Goal: Information Seeking & Learning: Learn about a topic

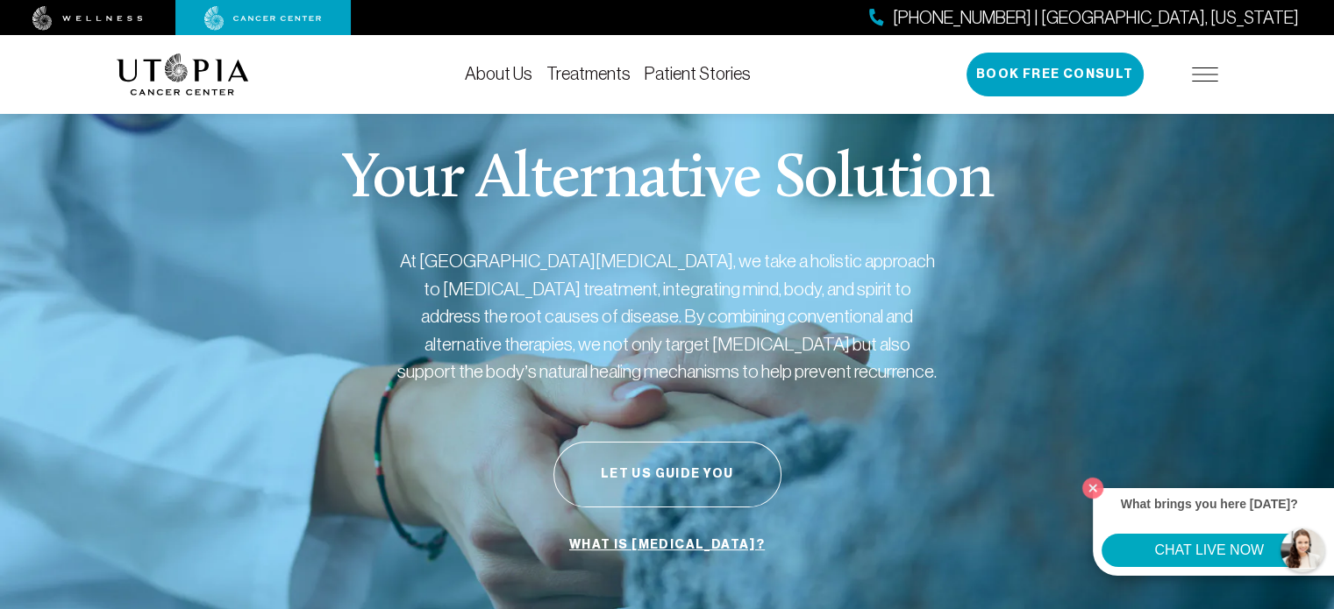
click at [594, 71] on link "Treatments" at bounding box center [588, 73] width 84 height 19
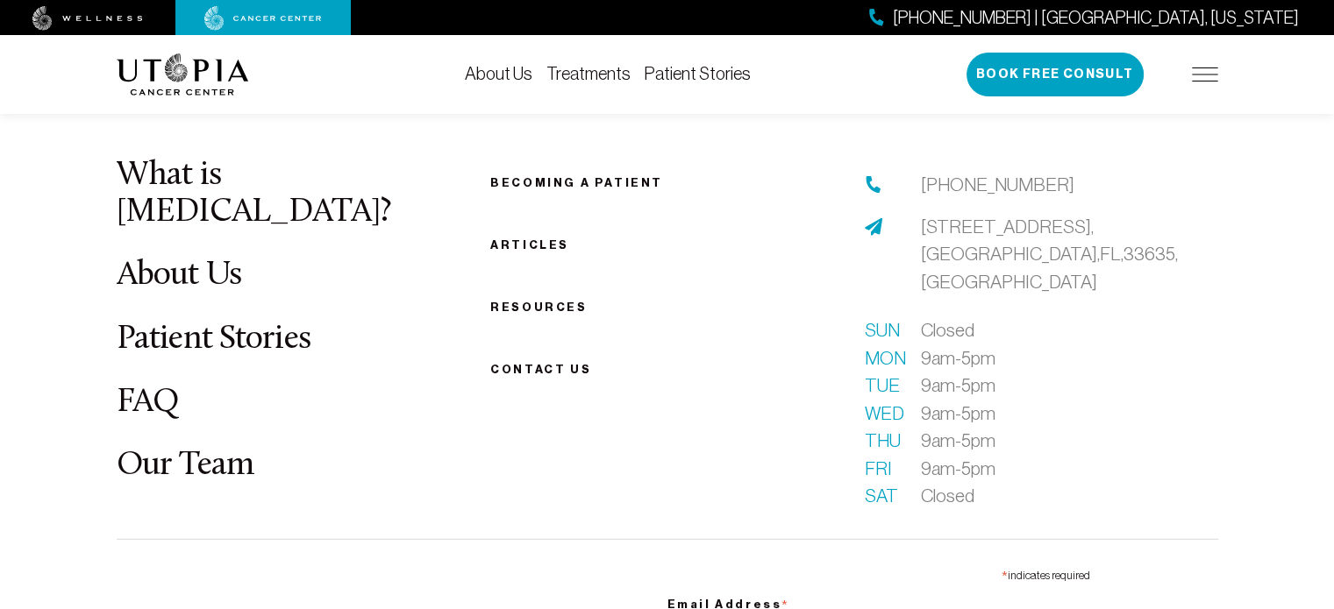
scroll to position [4884, 0]
click at [148, 394] on link "FAQ" at bounding box center [148, 401] width 63 height 34
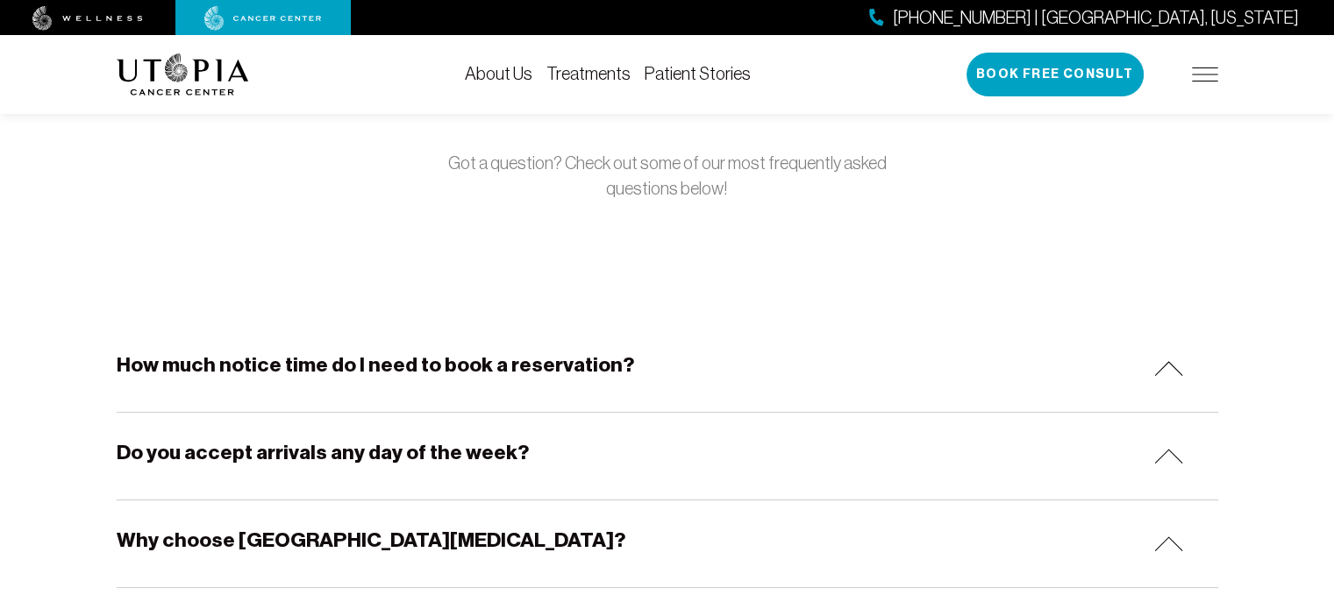
scroll to position [158, 0]
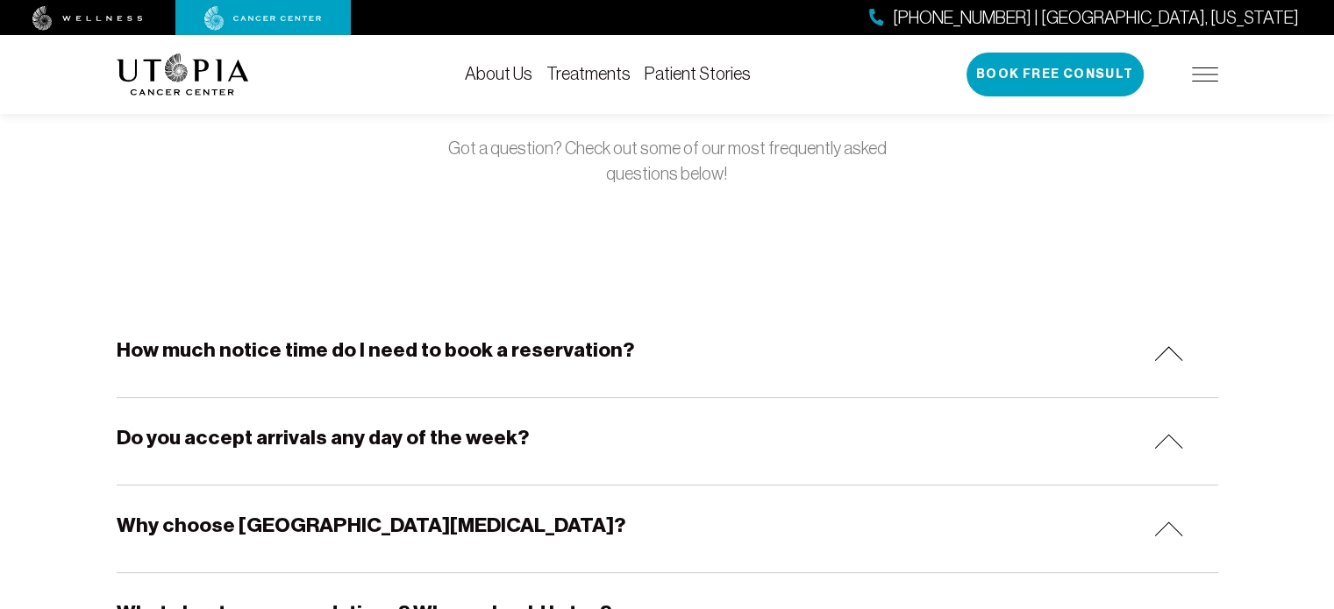
click at [456, 349] on h5 "How much notice time do I need to book a reservation?" at bounding box center [375, 350] width 517 height 27
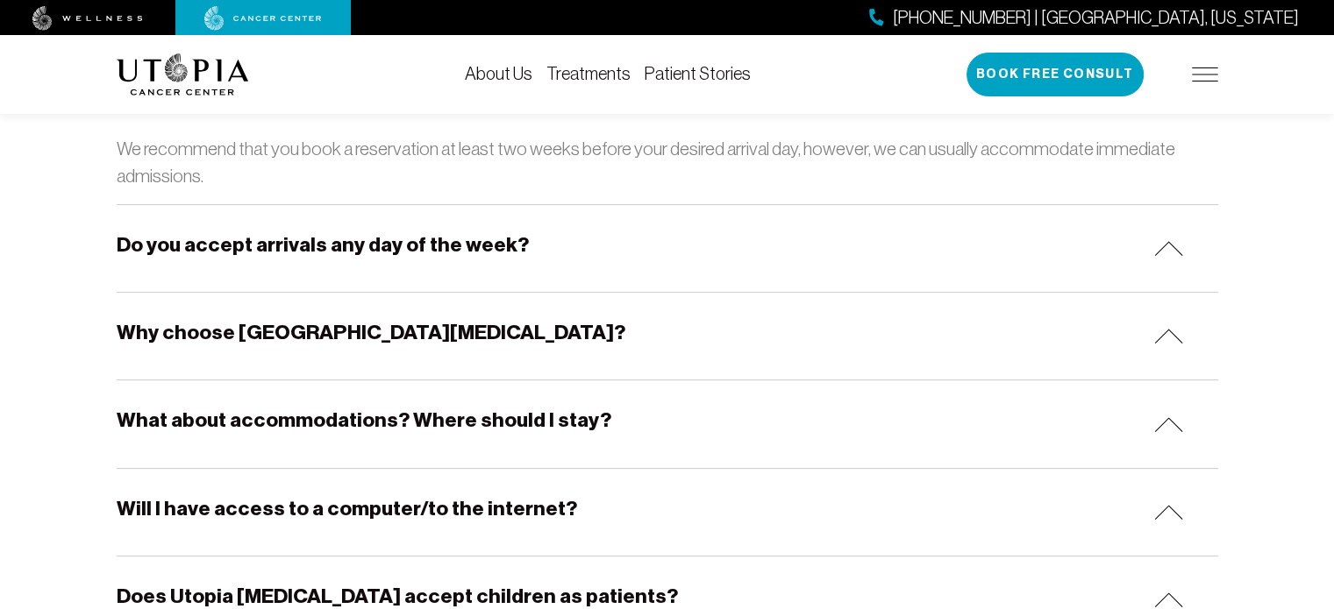
scroll to position [424, 0]
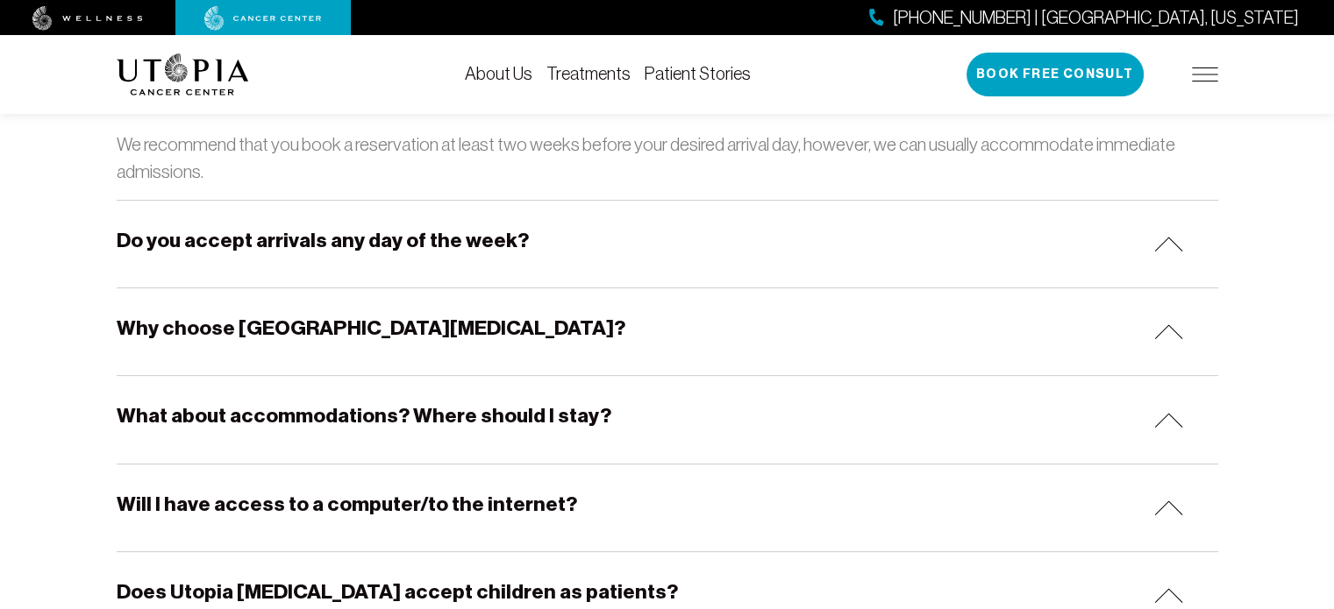
click at [424, 330] on h5 "Why choose [GEOGRAPHIC_DATA][MEDICAL_DATA]?" at bounding box center [371, 328] width 509 height 27
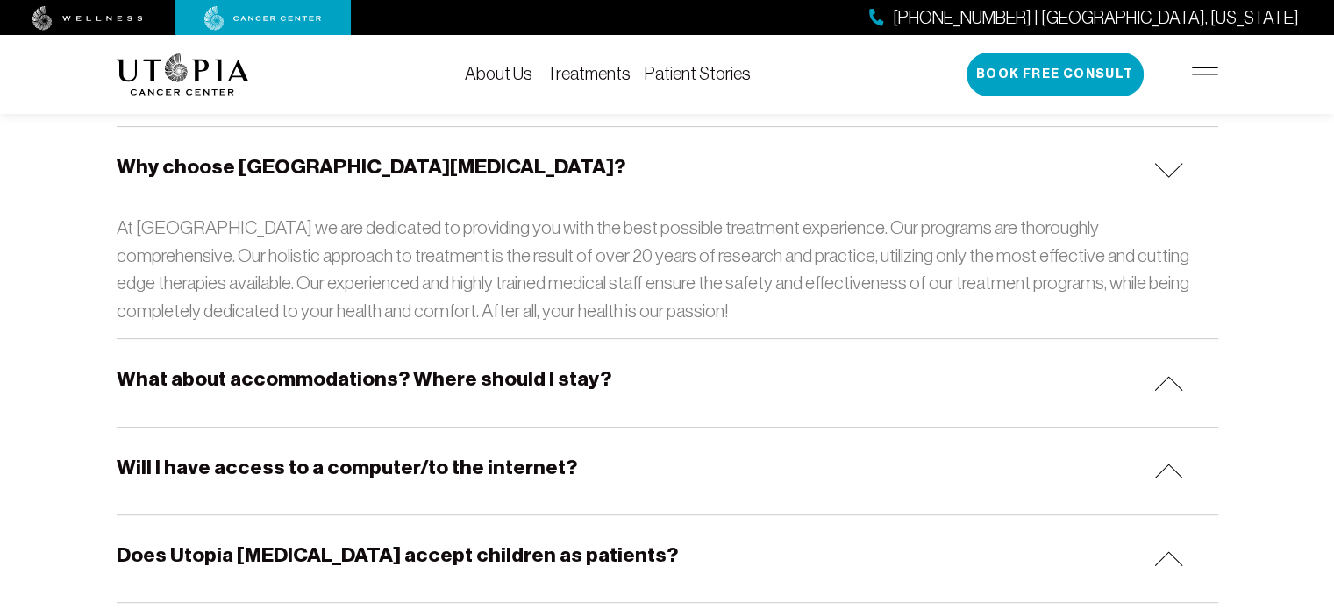
scroll to position [593, 0]
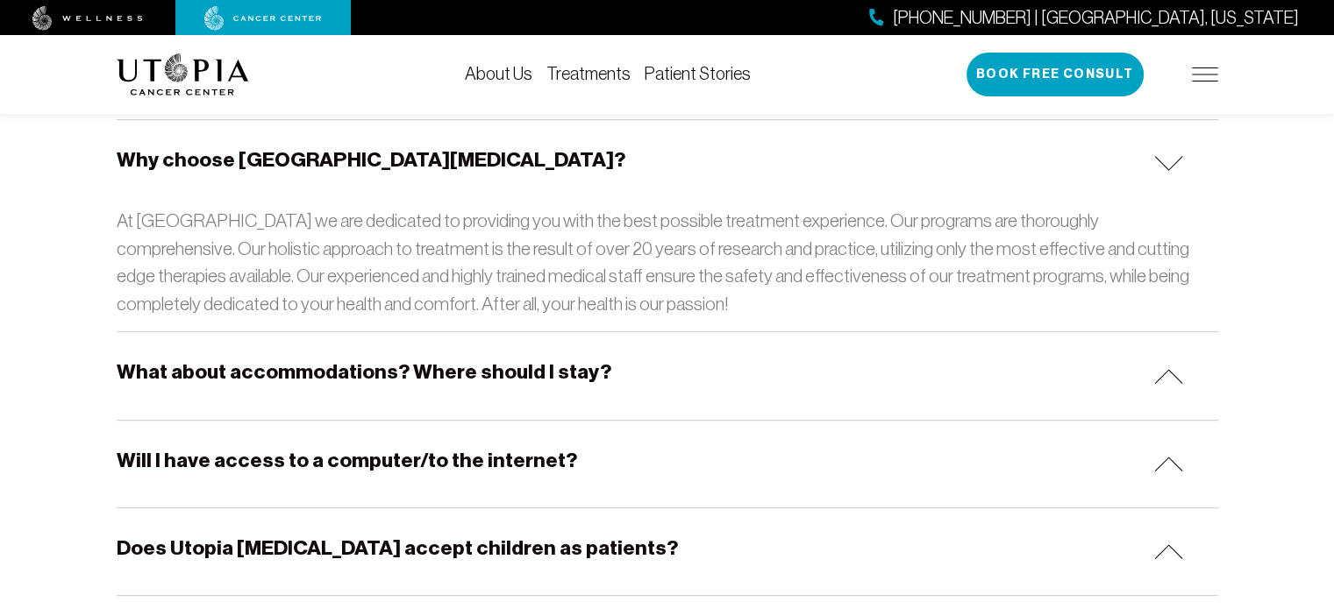
click at [424, 367] on h5 "What about accommodations? Where should I stay?" at bounding box center [364, 372] width 495 height 27
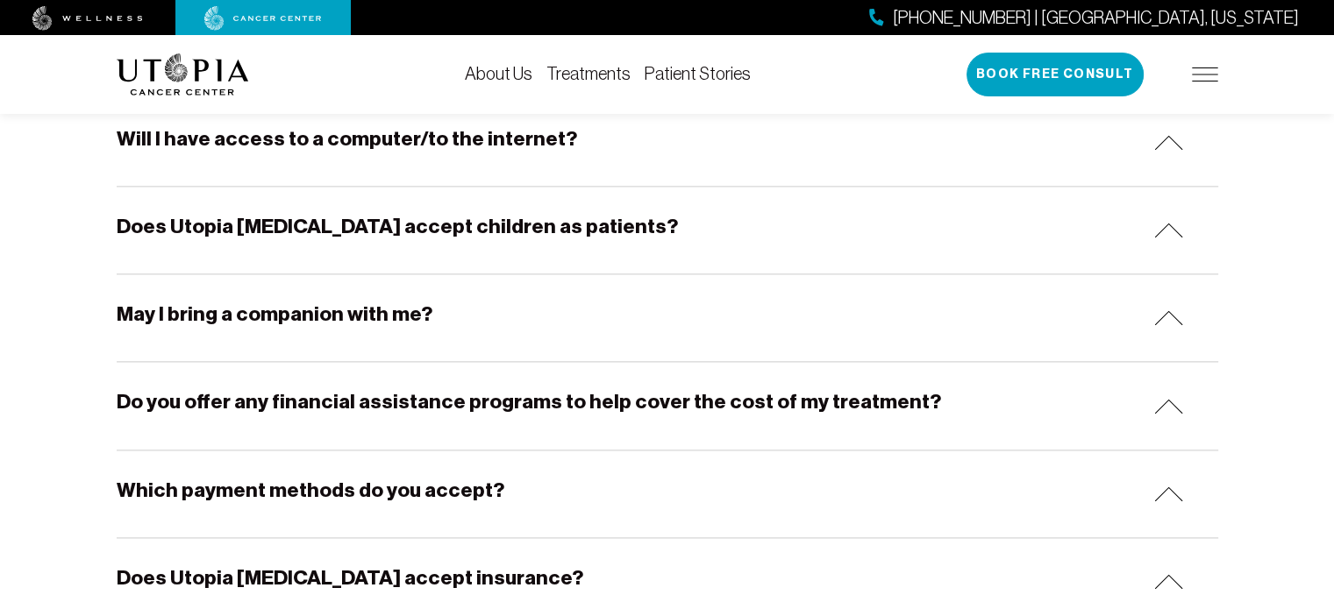
scroll to position [2336, 0]
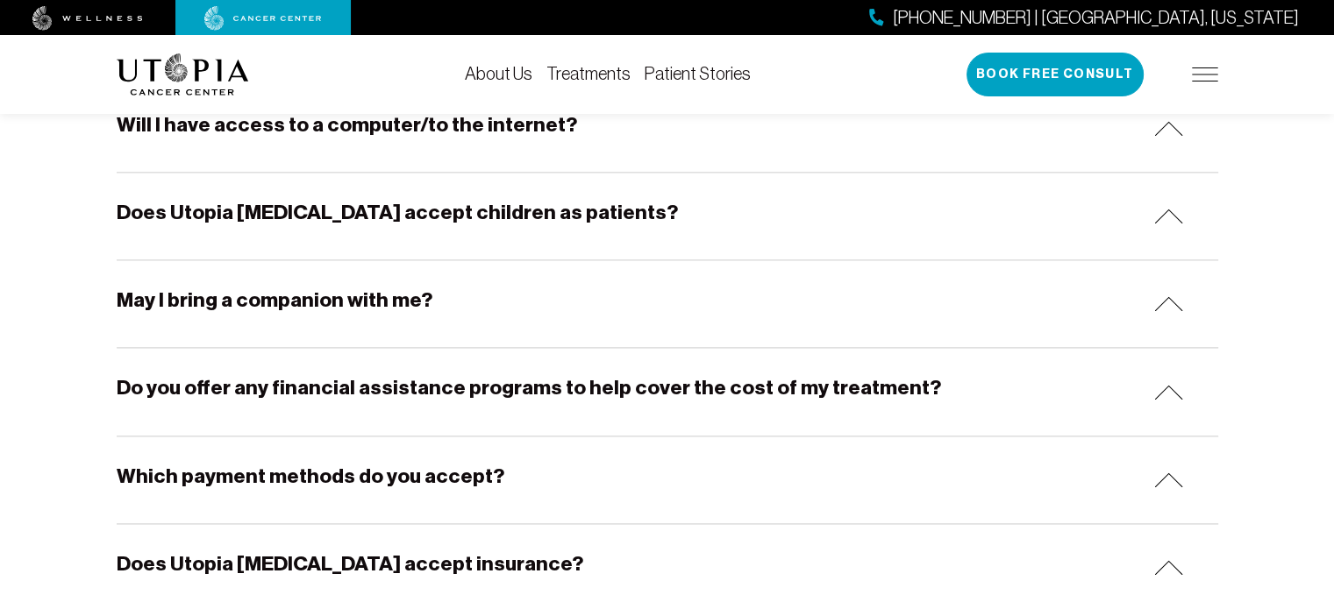
click at [379, 375] on h5 "Do you offer any financial assistance programs to help cover the cost of my tre…" at bounding box center [529, 387] width 824 height 27
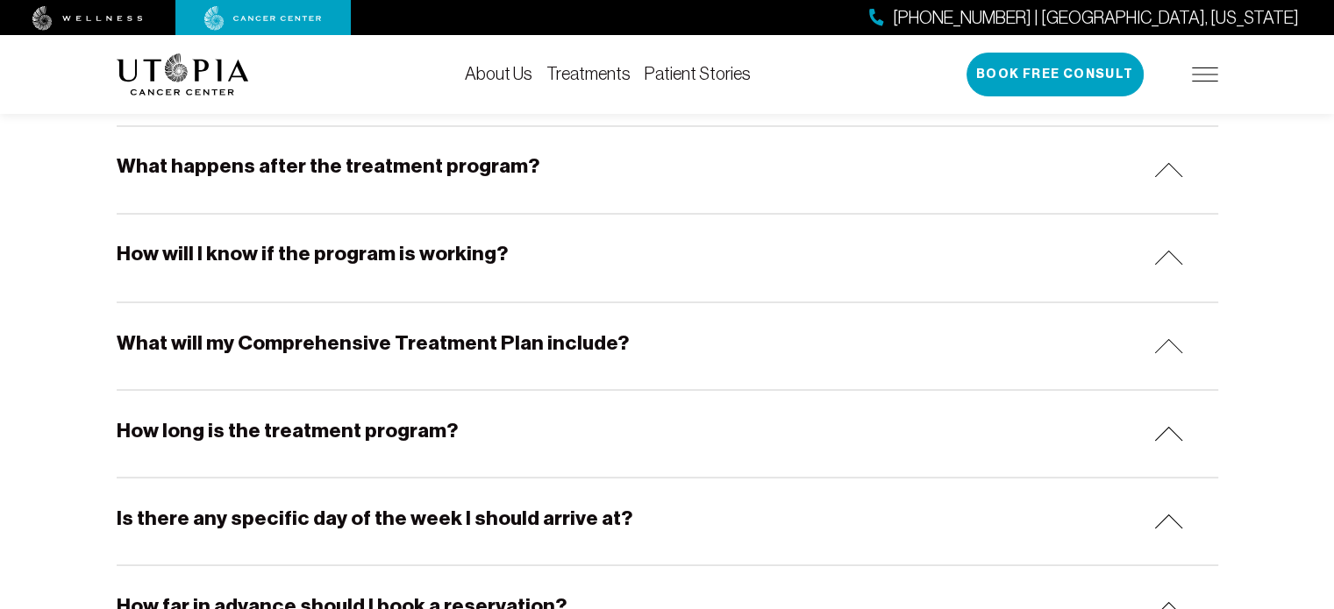
scroll to position [3064, 0]
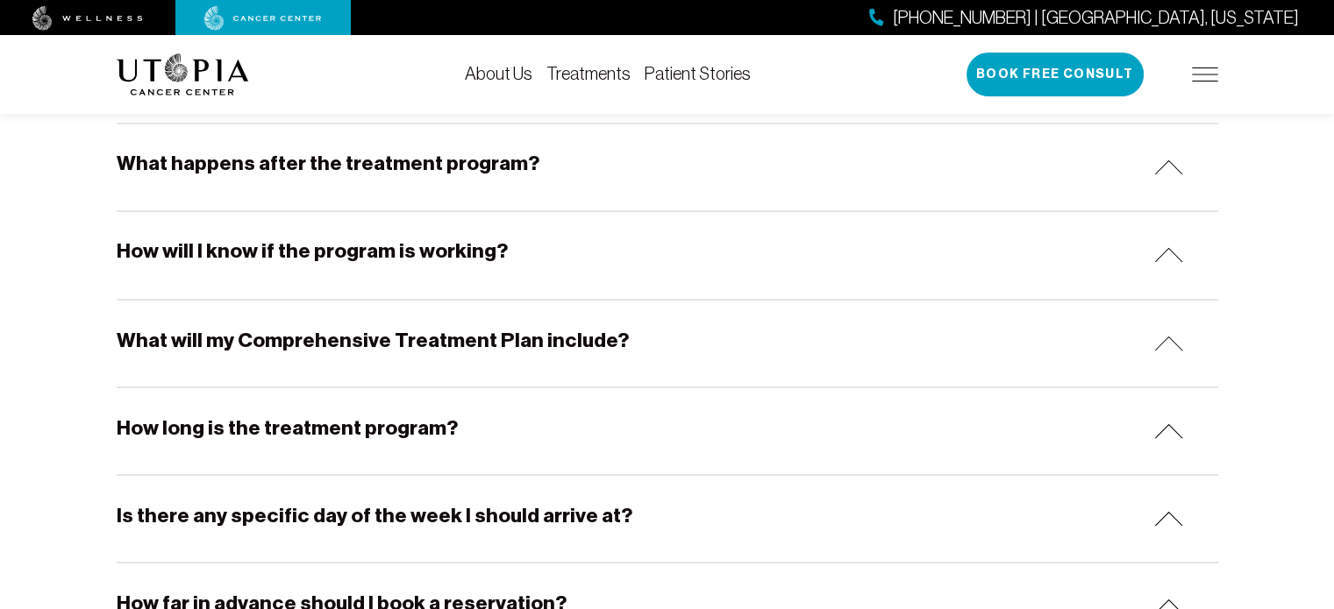
click at [453, 238] on h5 "How will I know if the program is working?" at bounding box center [312, 251] width 391 height 27
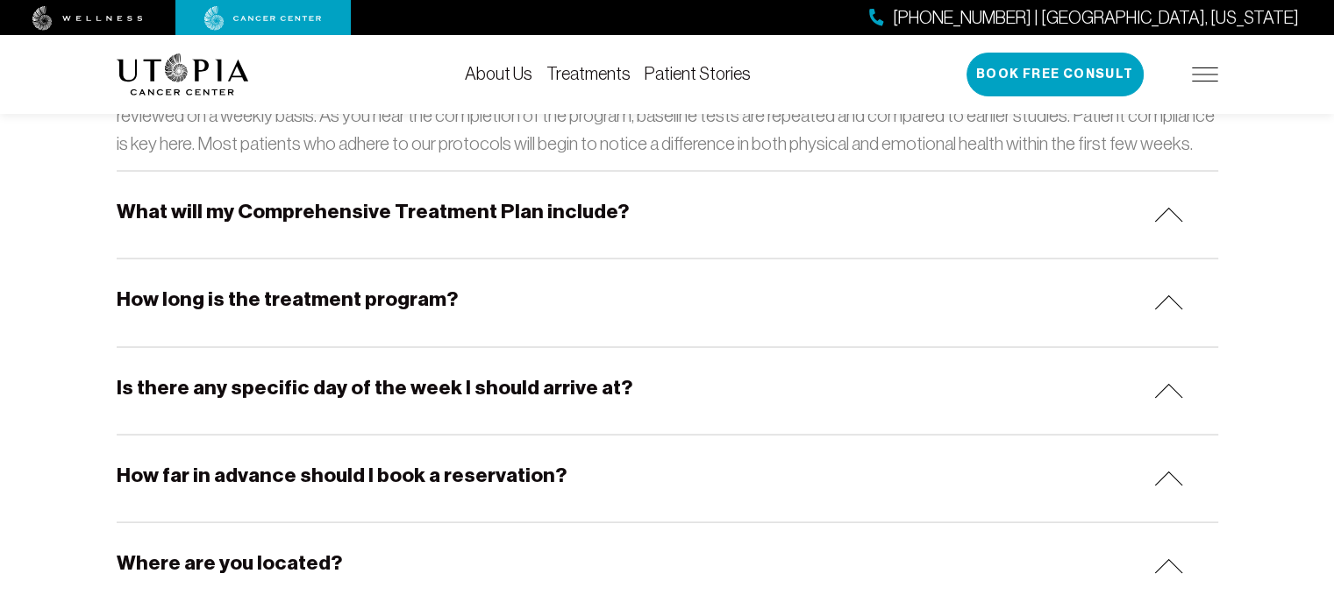
scroll to position [3328, 0]
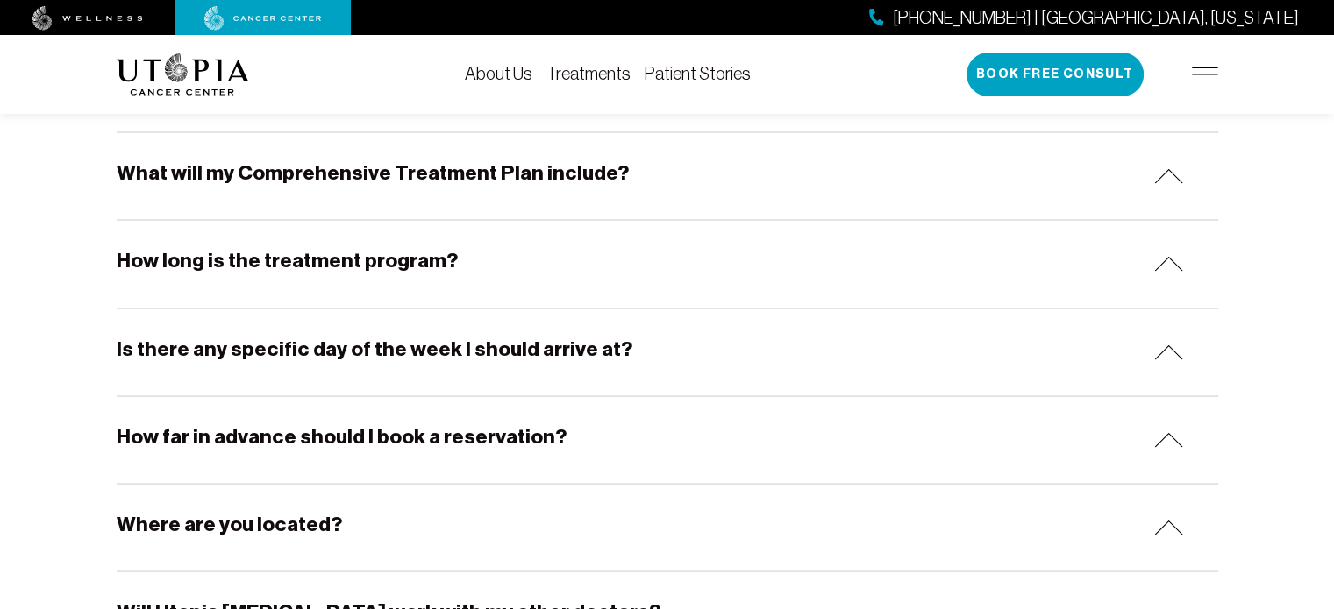
click at [453, 229] on div "How long is the treatment program?" at bounding box center [667, 263] width 1101 height 87
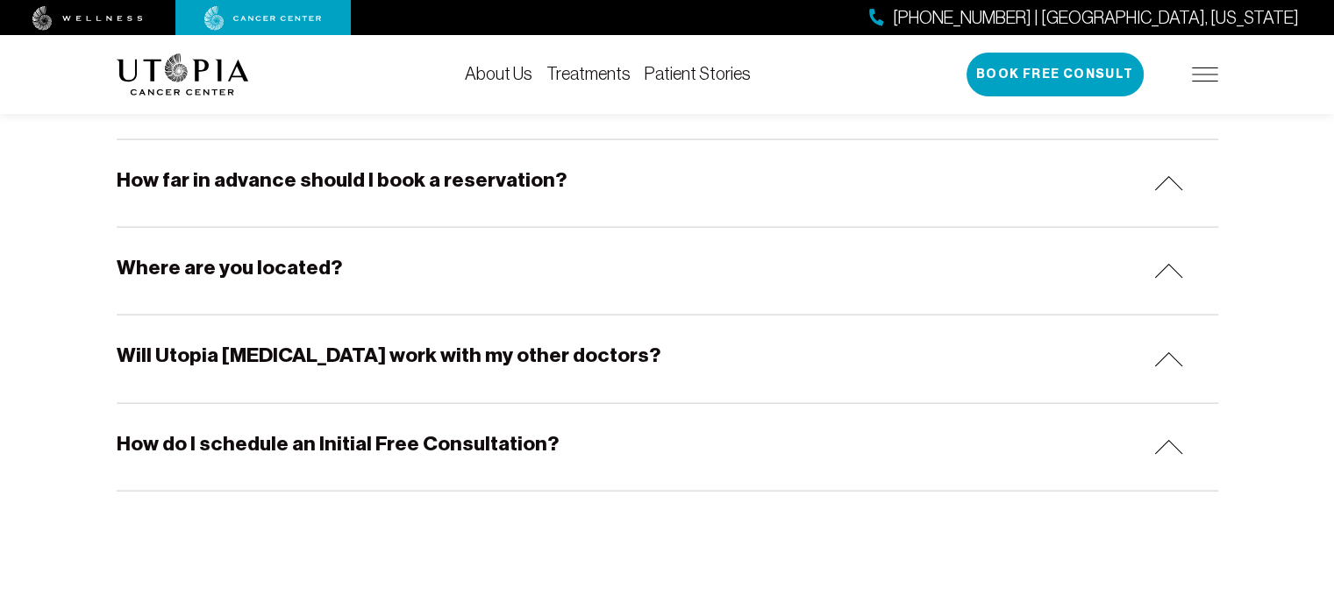
scroll to position [3718, 0]
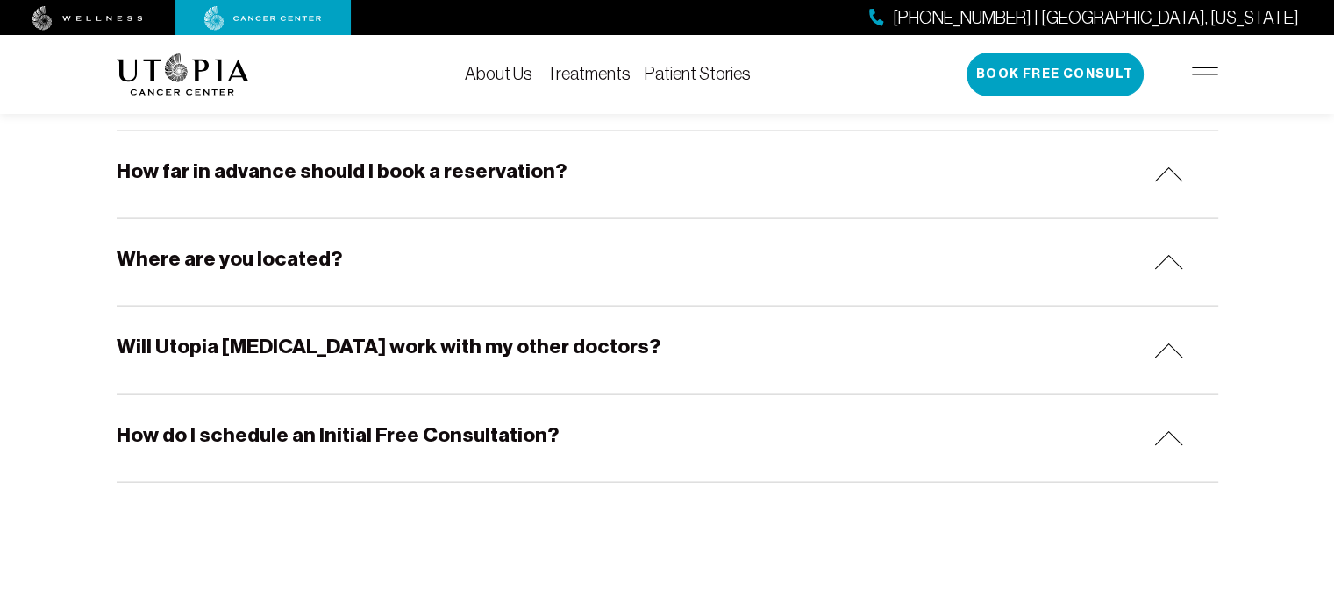
click at [319, 246] on h5 "Where are you located?" at bounding box center [229, 259] width 225 height 27
